Goal: Task Accomplishment & Management: Complete application form

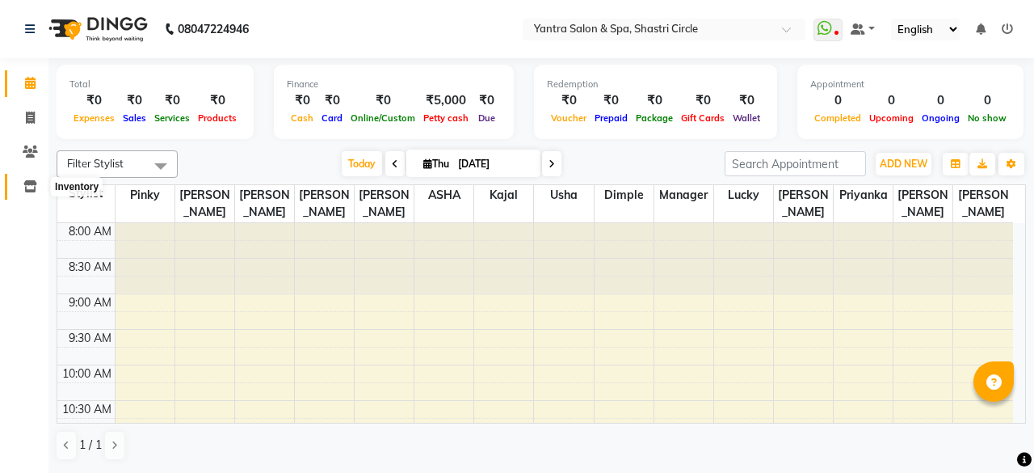
click at [26, 187] on icon at bounding box center [30, 186] width 14 height 12
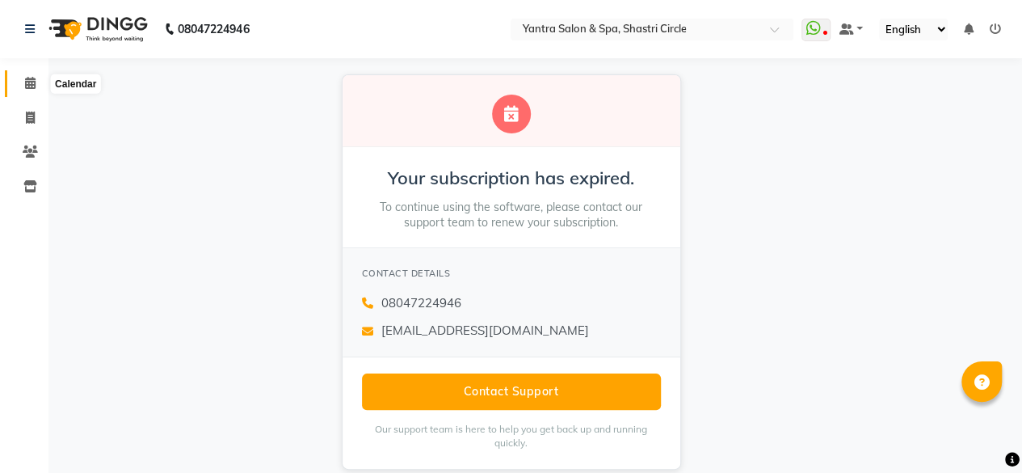
click at [26, 88] on icon at bounding box center [30, 83] width 11 height 12
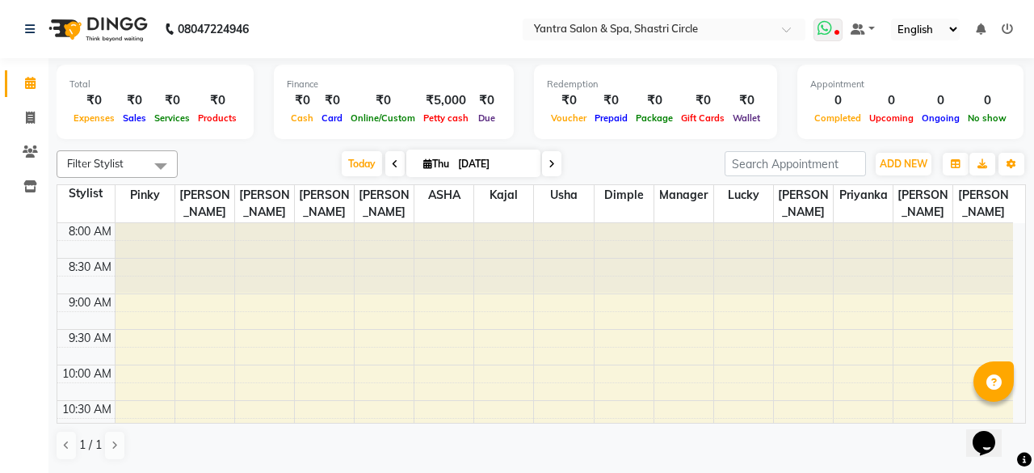
click at [832, 24] on icon at bounding box center [824, 28] width 15 height 16
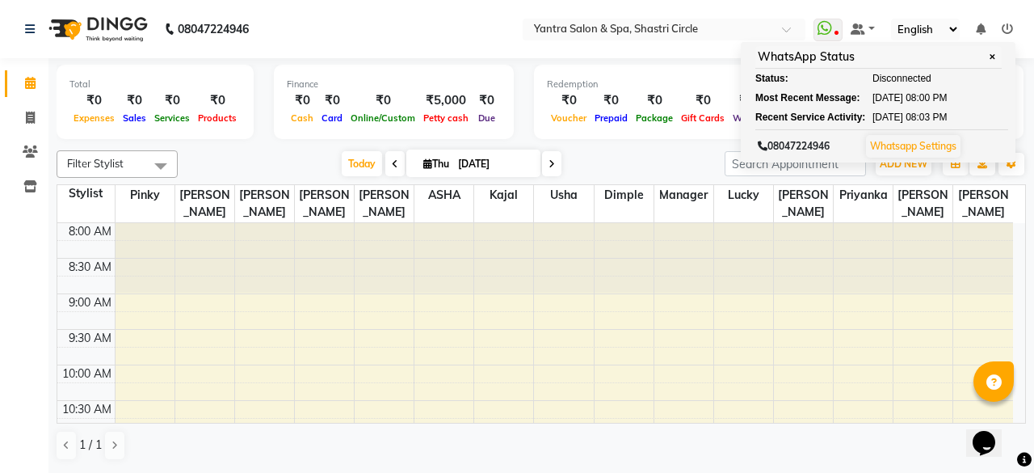
click at [456, 29] on nav "08047224946 Select Location × Yantra Salon & Spa, Shastri Circle WhatsApp Statu…" at bounding box center [517, 29] width 1034 height 58
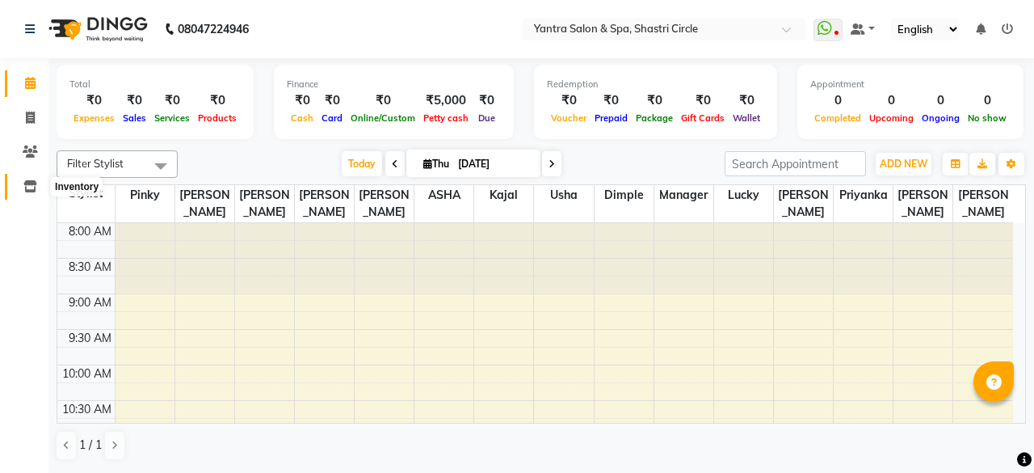
click at [23, 187] on span at bounding box center [30, 187] width 28 height 19
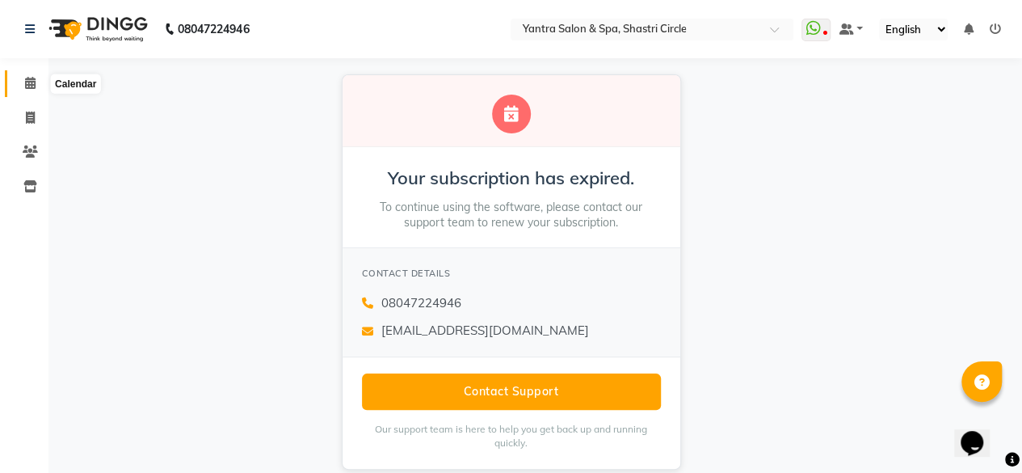
click at [23, 88] on span at bounding box center [30, 83] width 28 height 19
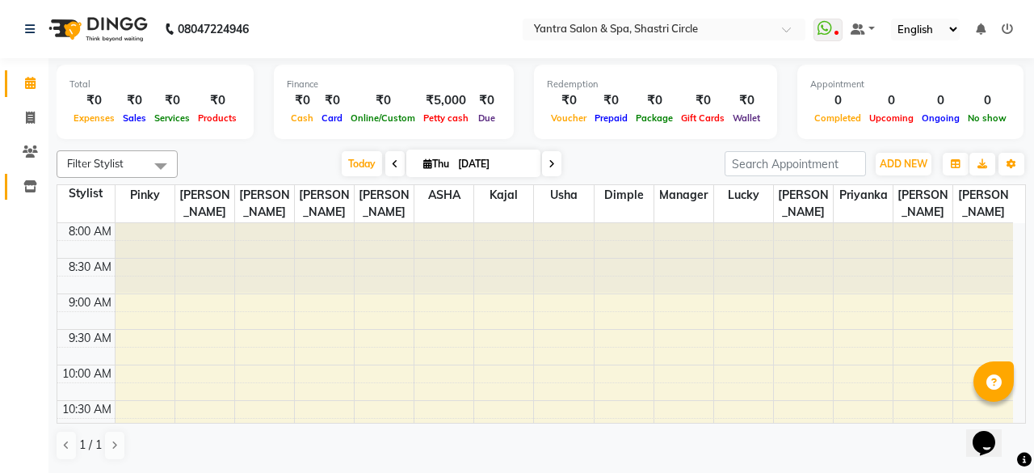
click at [24, 191] on icon at bounding box center [30, 186] width 14 height 12
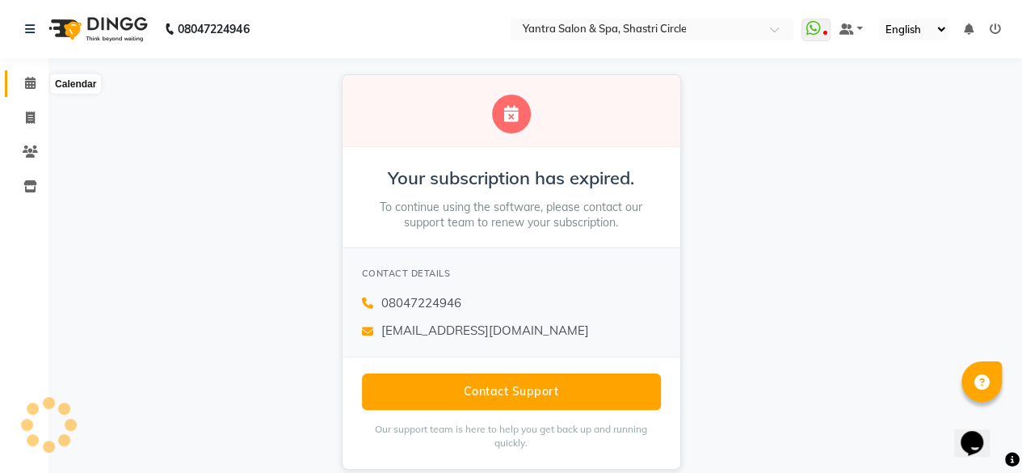
click at [25, 76] on span at bounding box center [30, 83] width 28 height 19
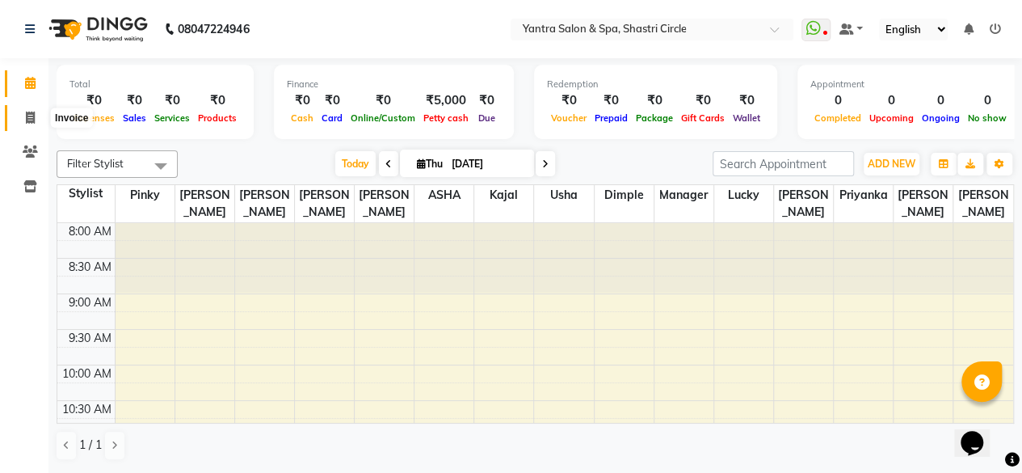
click at [36, 115] on span at bounding box center [30, 118] width 28 height 19
select select "service"
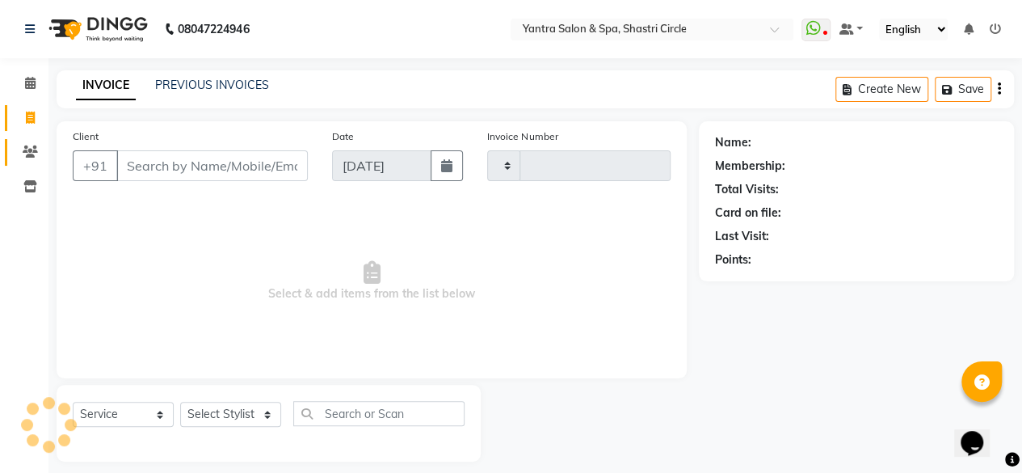
type input "3506"
select select "154"
click at [26, 150] on icon at bounding box center [30, 151] width 15 height 12
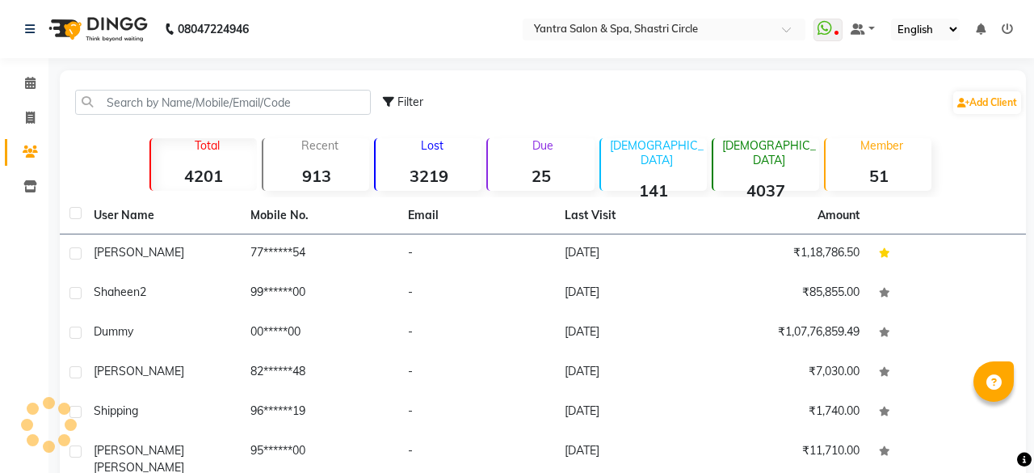
select select "en"
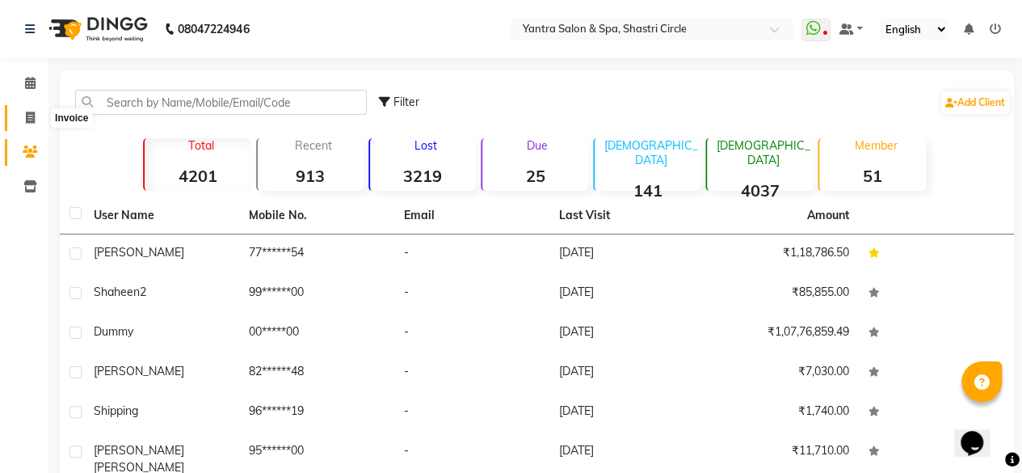
click at [26, 116] on icon at bounding box center [30, 117] width 9 height 12
select select "service"
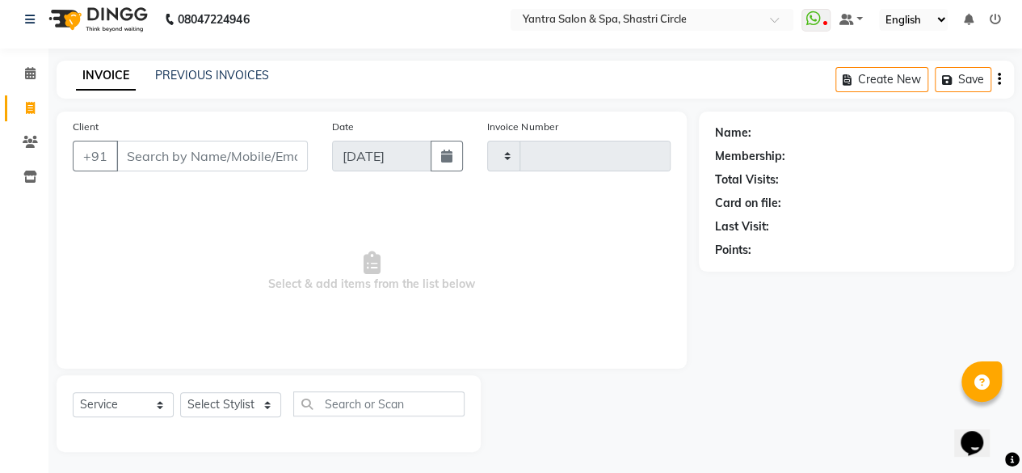
type input "3506"
select select "154"
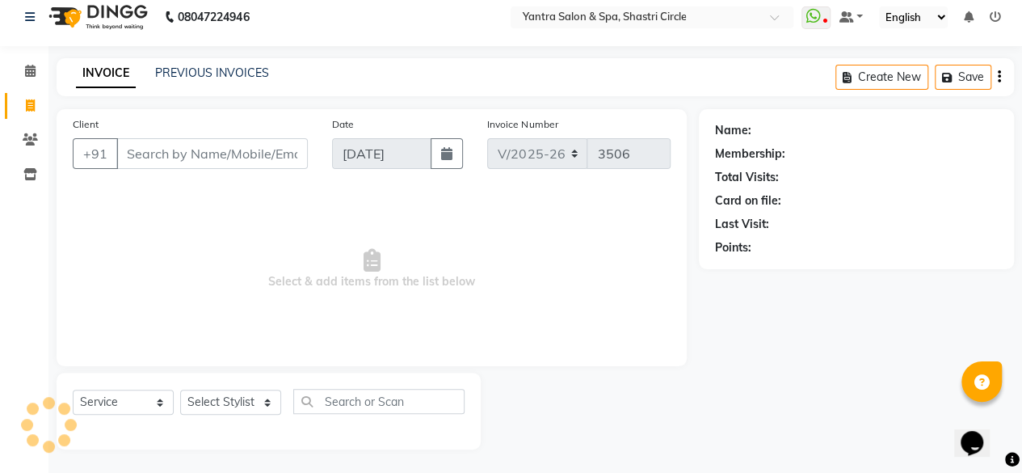
click at [189, 156] on input "Client" at bounding box center [211, 153] width 191 height 31
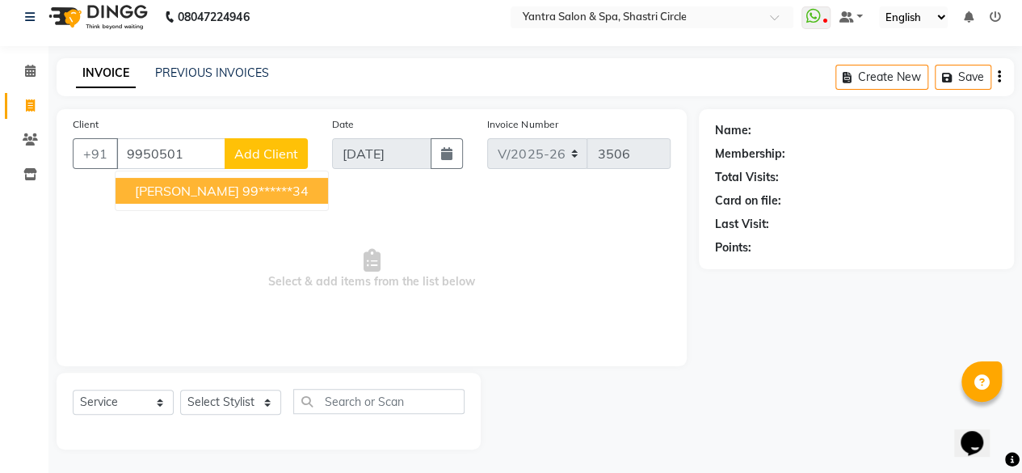
click at [231, 179] on button "riya Bhansali 99******34" at bounding box center [222, 191] width 212 height 26
type input "99******34"
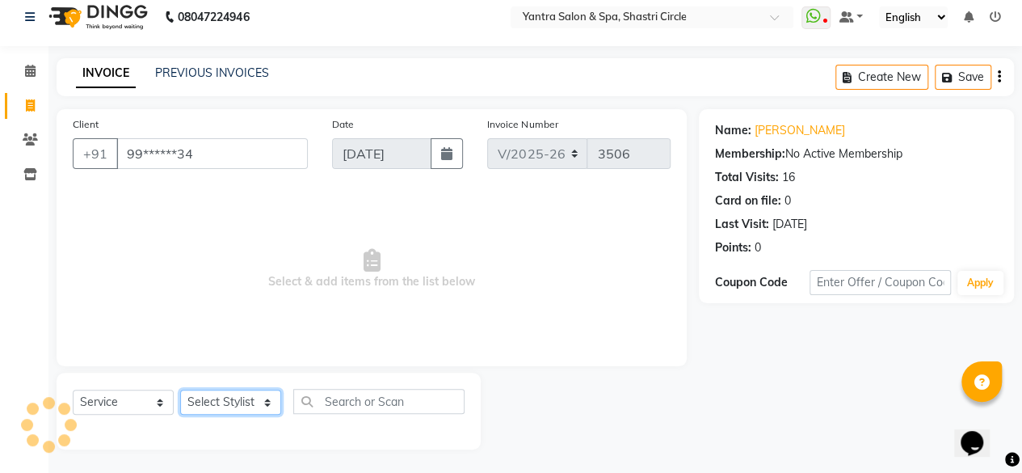
click at [240, 403] on select "Select Stylist Arvind ASHA bhawna goyal Dimple Harsha Hemlata kajal Latika luck…" at bounding box center [230, 401] width 101 height 25
select select "4416"
click at [180, 389] on select "Select Stylist Arvind ASHA bhawna goyal Dimple Harsha Hemlata kajal Latika luck…" at bounding box center [230, 401] width 101 height 25
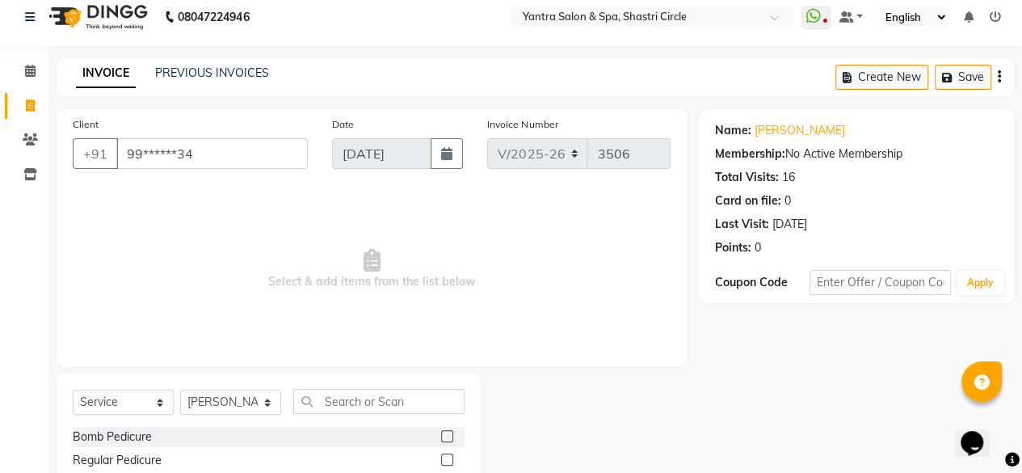
drag, startPoint x: 312, startPoint y: 369, endPoint x: 344, endPoint y: 396, distance: 41.9
click at [313, 369] on div "Client +91 99******34 Date 04-09-2025 Invoice Number V/2025 V/2025-26 3506 Sele…" at bounding box center [371, 360] width 654 height 502
click at [344, 396] on input "text" at bounding box center [378, 401] width 171 height 25
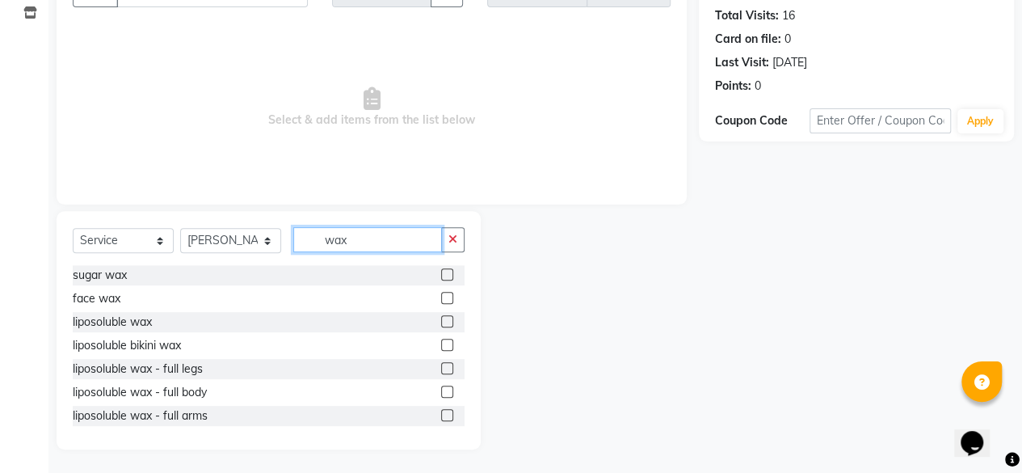
type input "wax"
click at [441, 319] on label at bounding box center [447, 321] width 12 height 12
click at [441, 319] on input "checkbox" at bounding box center [446, 322] width 11 height 11
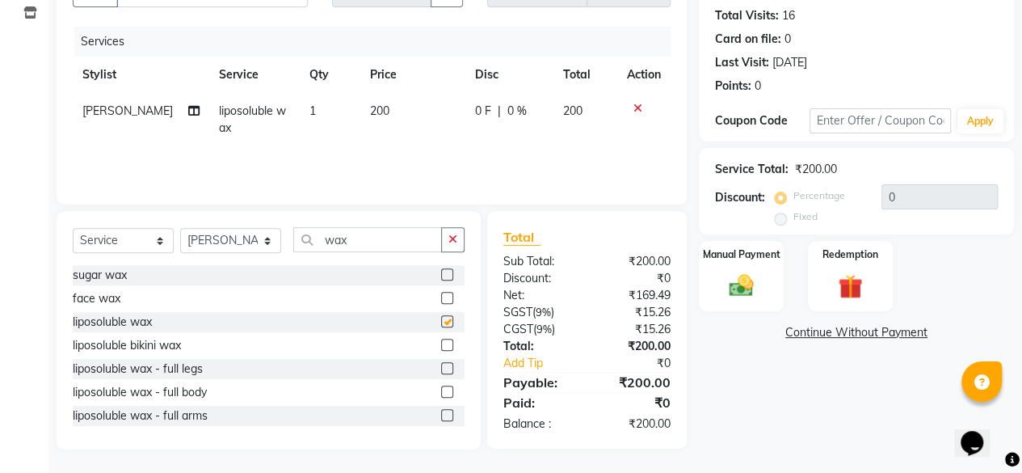
checkbox input "false"
click at [411, 123] on td "200" at bounding box center [412, 119] width 105 height 53
select select "4416"
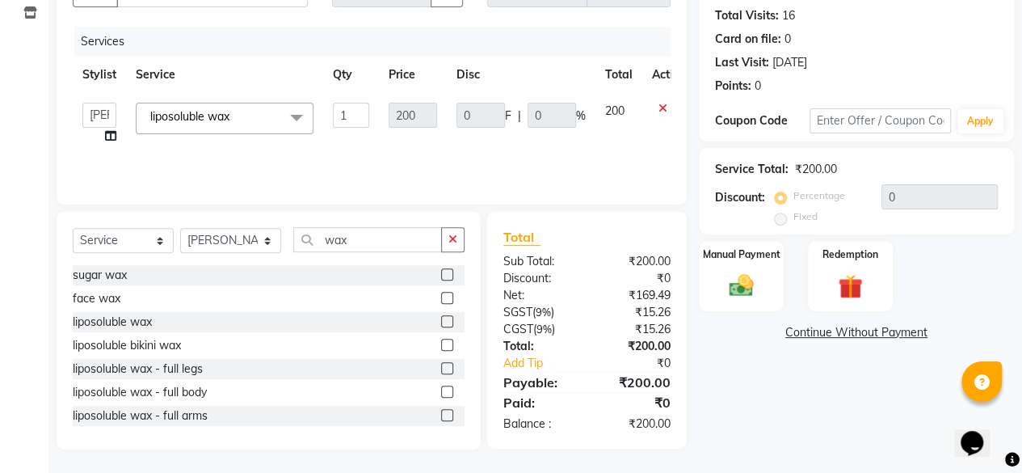
click at [407, 140] on td "200" at bounding box center [413, 123] width 68 height 61
click at [389, 137] on td "200" at bounding box center [413, 123] width 68 height 61
click at [389, 146] on td "200" at bounding box center [413, 123] width 68 height 61
click at [363, 125] on input "1" at bounding box center [351, 115] width 36 height 25
click at [654, 104] on div at bounding box center [669, 108] width 34 height 11
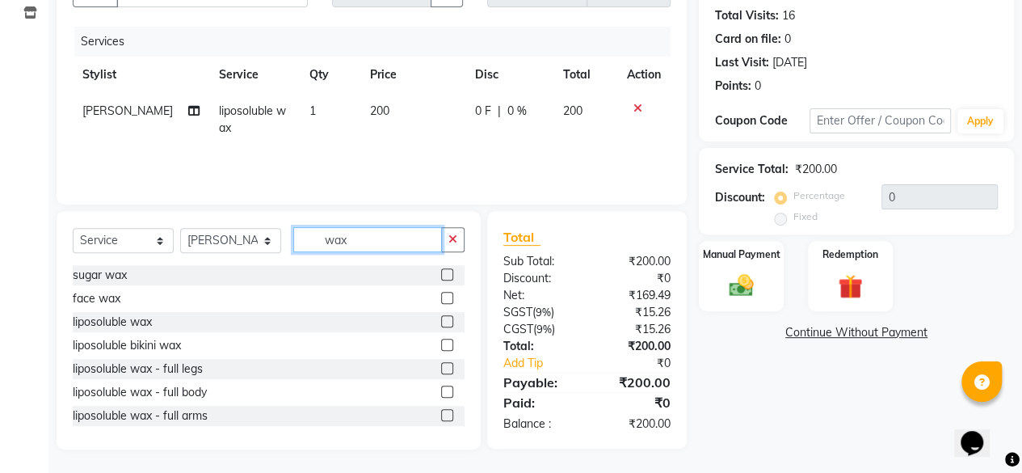
click at [382, 241] on input "wax" at bounding box center [367, 239] width 149 height 25
click at [413, 119] on td "200" at bounding box center [412, 119] width 105 height 53
select select "4416"
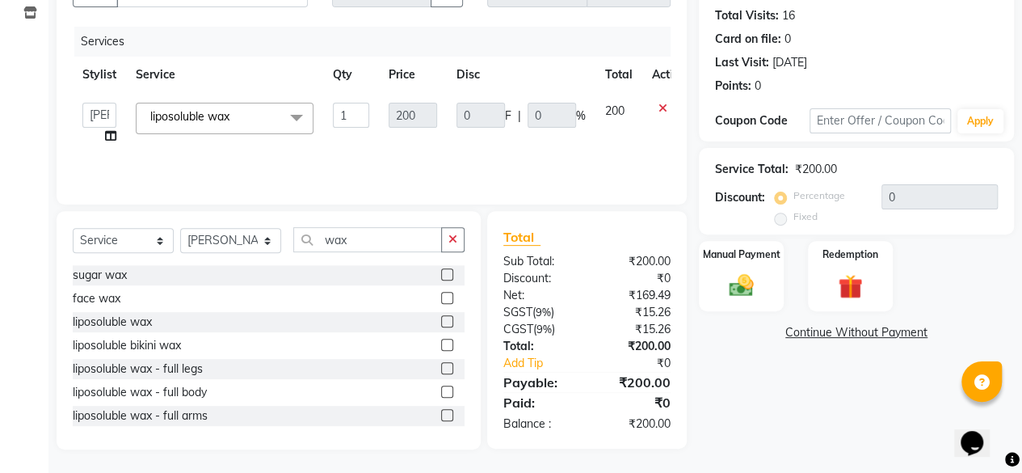
drag, startPoint x: 342, startPoint y: 133, endPoint x: 355, endPoint y: 133, distance: 12.9
click at [346, 133] on td "1" at bounding box center [351, 123] width 56 height 61
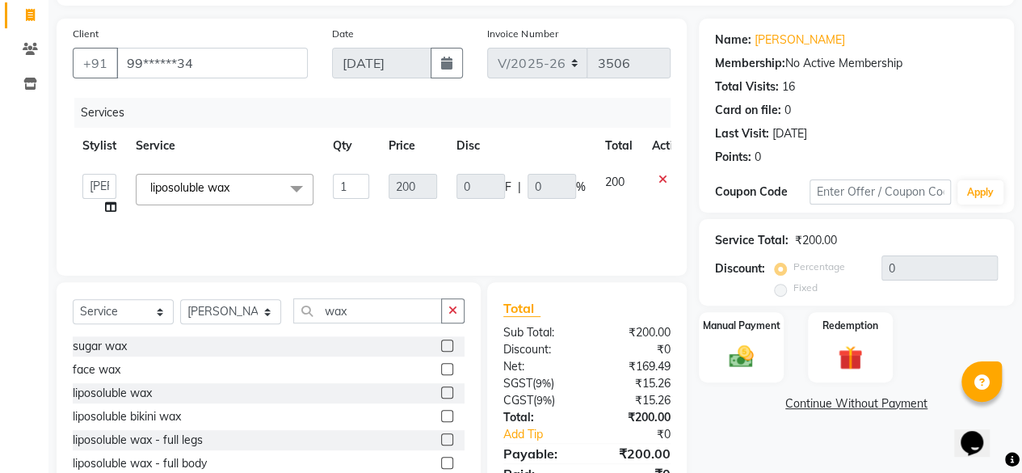
scroll to position [0, 0]
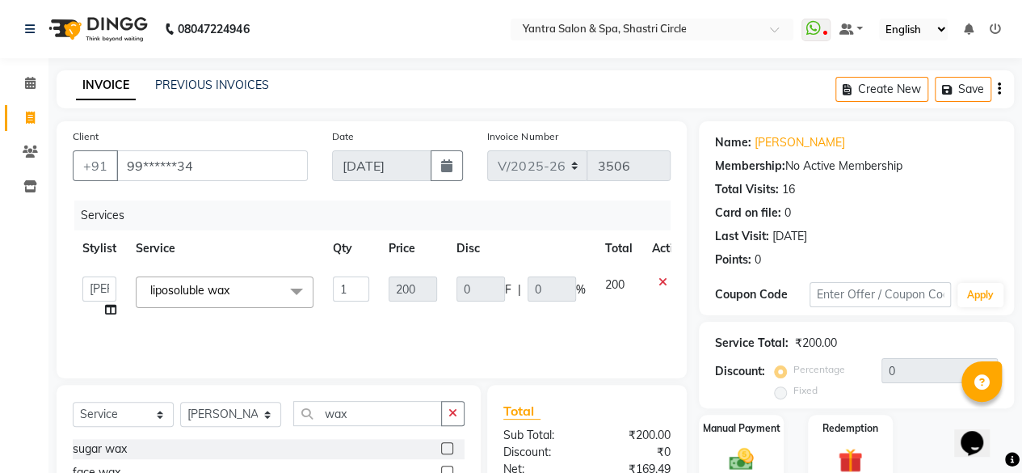
click at [997, 30] on icon at bounding box center [994, 28] width 11 height 11
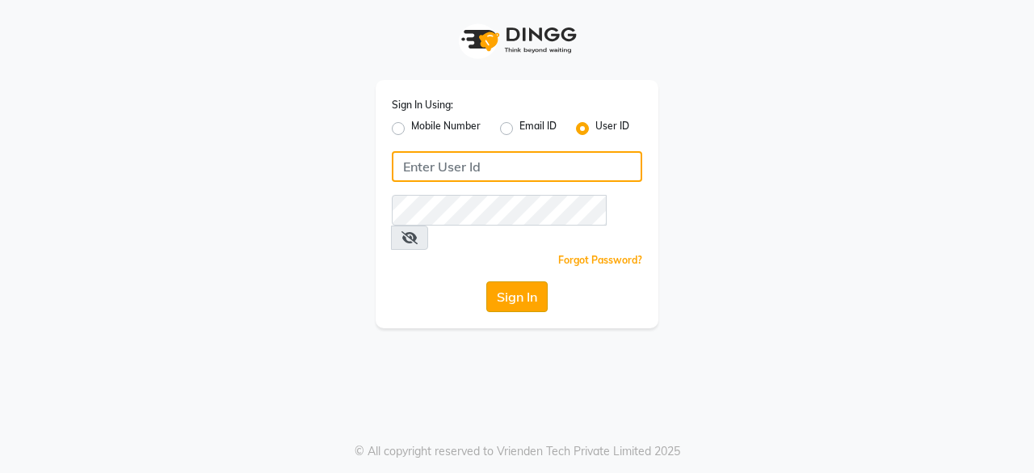
type input "9829026107"
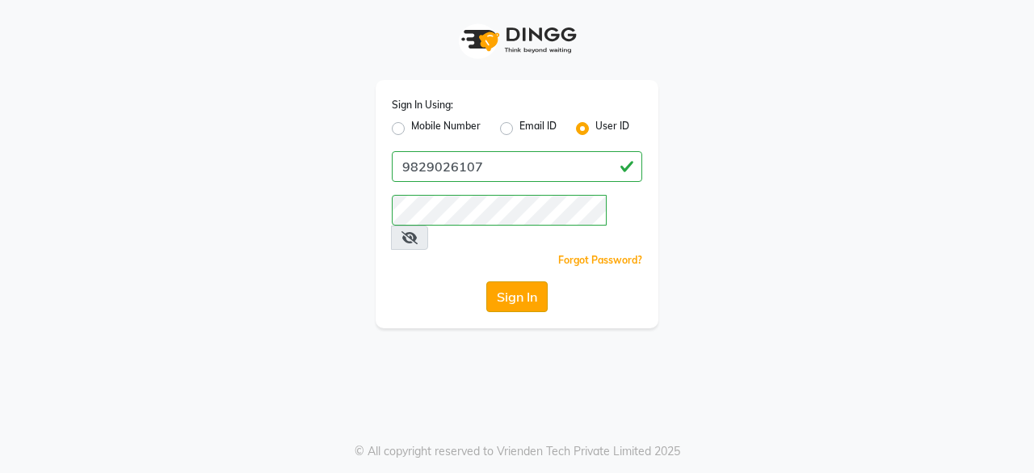
click at [512, 281] on button "Sign In" at bounding box center [516, 296] width 61 height 31
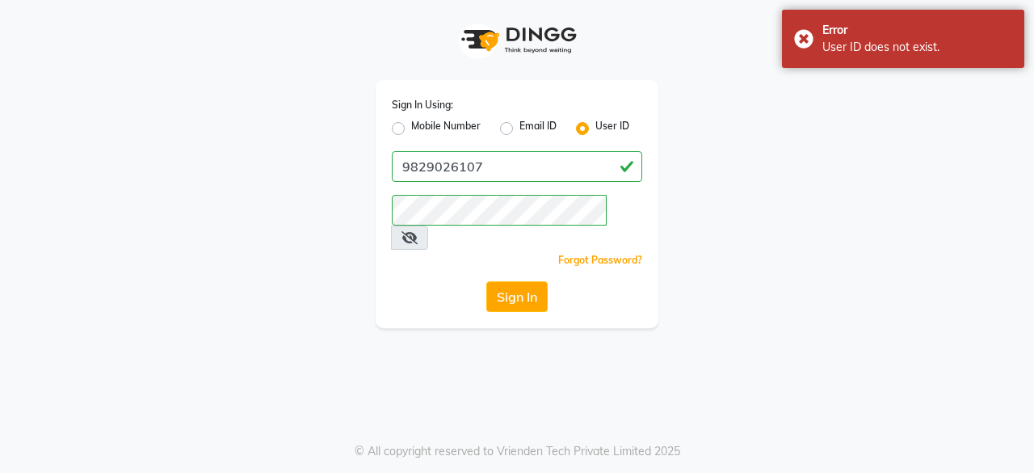
click at [411, 128] on label "Mobile Number" at bounding box center [445, 128] width 69 height 19
click at [411, 128] on input "Mobile Number" at bounding box center [416, 124] width 11 height 11
radio input "true"
radio input "false"
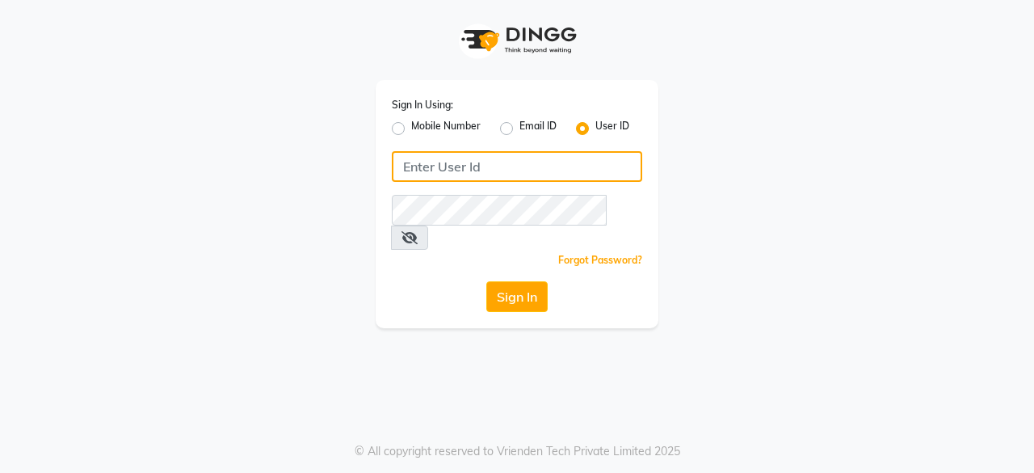
type input "9829026107"
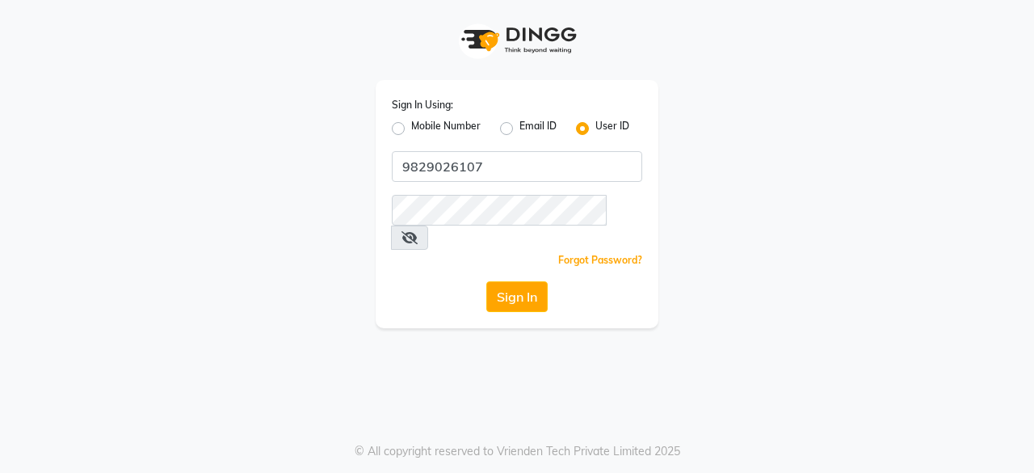
click at [411, 128] on label "Mobile Number" at bounding box center [445, 128] width 69 height 19
click at [411, 128] on input "Mobile Number" at bounding box center [416, 124] width 11 height 11
radio input "true"
radio input "false"
click at [595, 127] on label "User ID" at bounding box center [612, 128] width 34 height 19
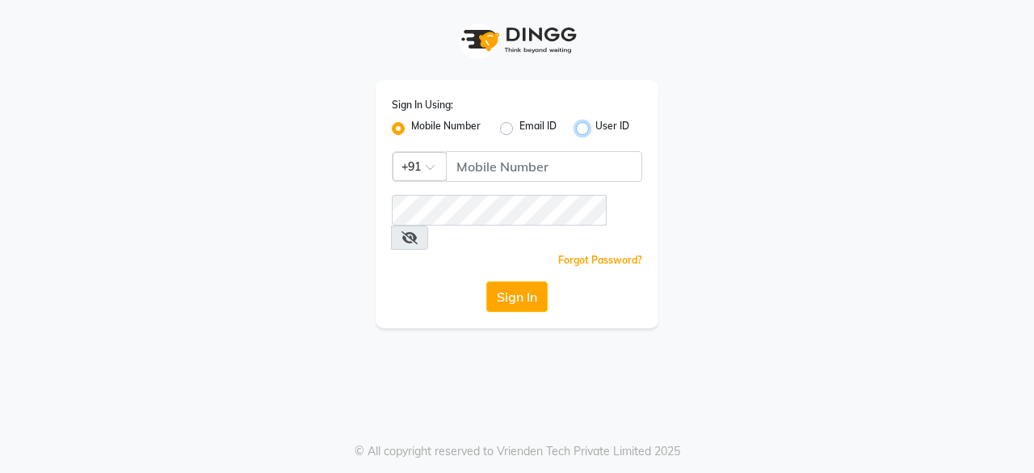
click at [595, 127] on input "User ID" at bounding box center [600, 124] width 11 height 11
radio input "true"
click at [411, 130] on label "Mobile Number" at bounding box center [445, 128] width 69 height 19
click at [411, 129] on input "Mobile Number" at bounding box center [416, 124] width 11 height 11
radio input "true"
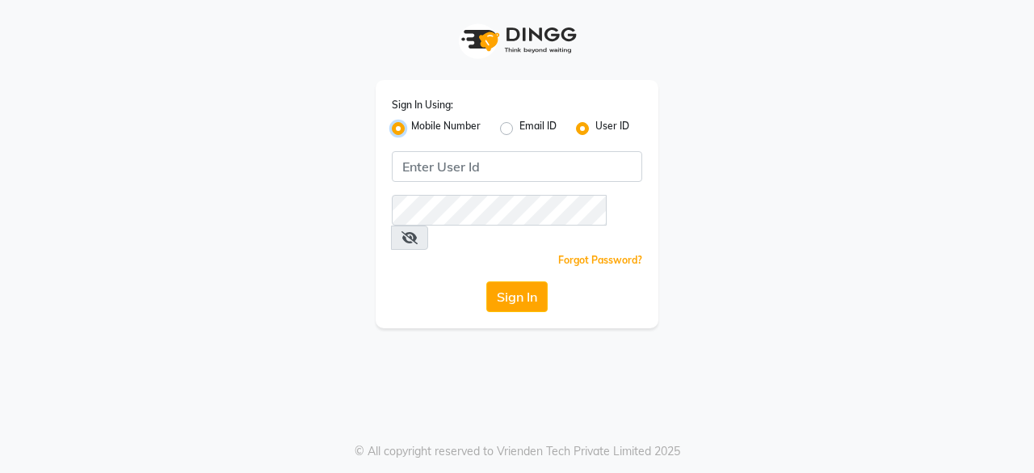
radio input "false"
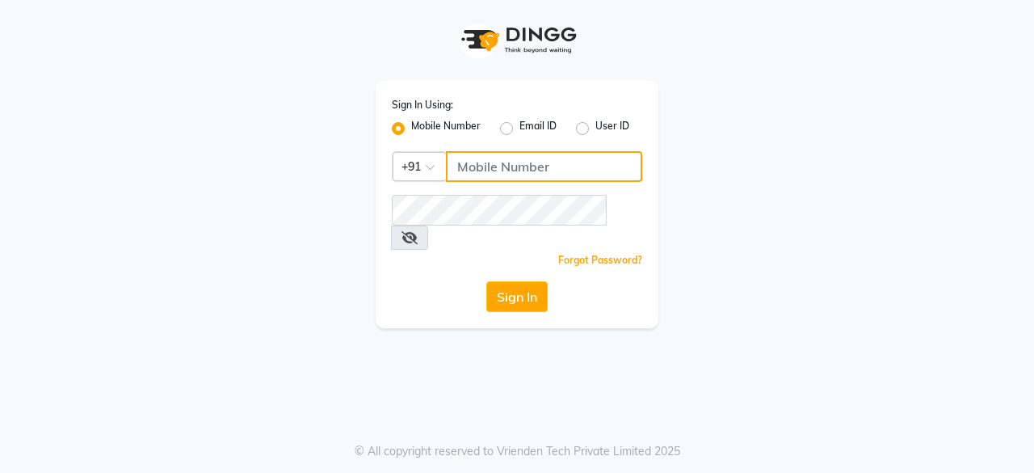
click at [573, 158] on input "Username" at bounding box center [544, 166] width 196 height 31
type input "9829026107"
click at [477, 191] on div "Sign In Using: Mobile Number Email ID User ID Country Code × [PHONE_NUMBER] Rem…" at bounding box center [517, 204] width 283 height 248
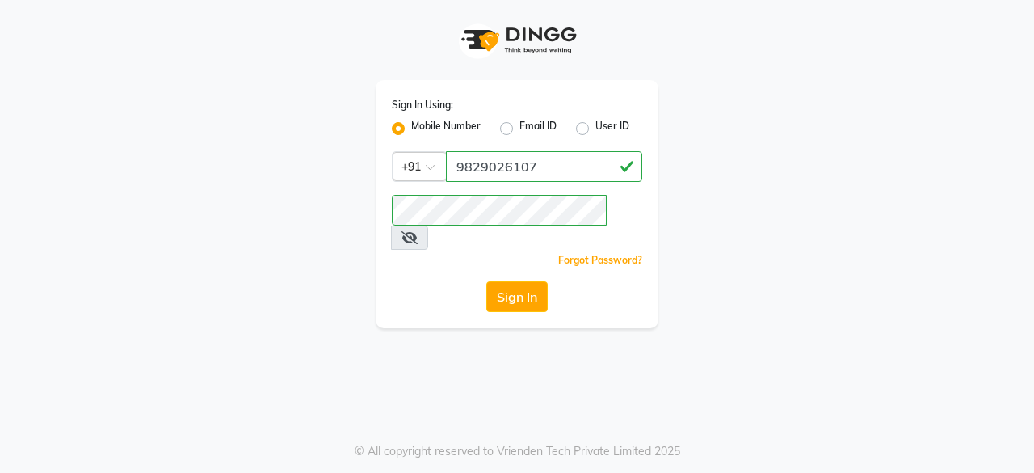
drag, startPoint x: 405, startPoint y: 275, endPoint x: 417, endPoint y: 277, distance: 11.4
click at [405, 281] on div "Sign In" at bounding box center [517, 296] width 250 height 31
click at [541, 281] on button "Sign In" at bounding box center [516, 296] width 61 height 31
